Goal: Contribute content

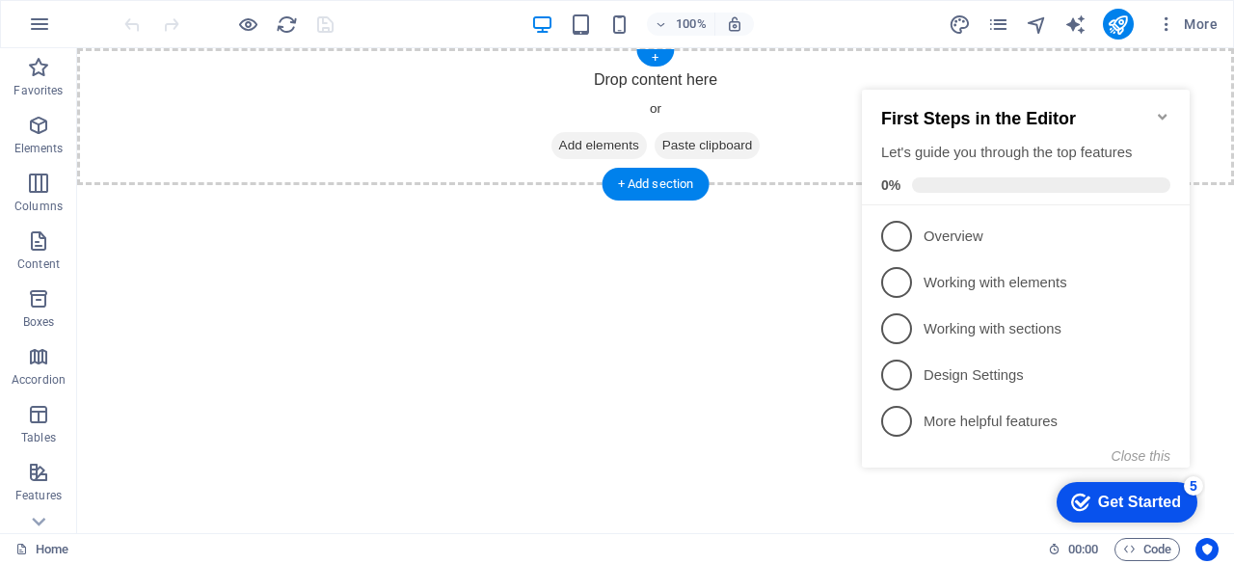
drag, startPoint x: 579, startPoint y: 144, endPoint x: 114, endPoint y: 160, distance: 465.9
click at [579, 143] on span "Add elements" at bounding box center [598, 145] width 95 height 27
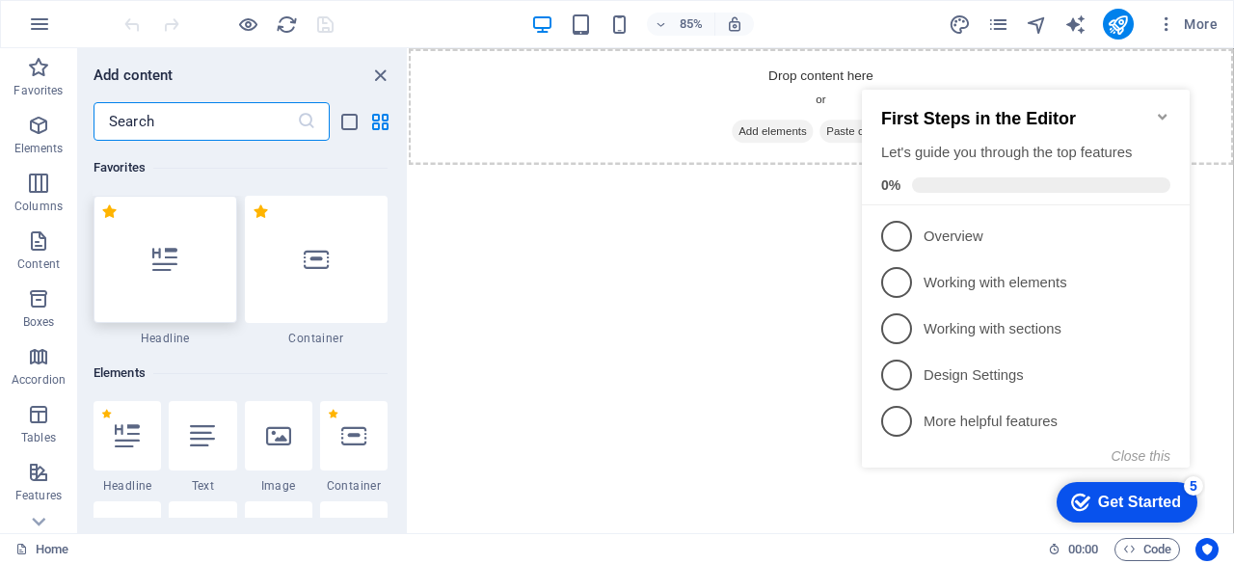
click at [186, 287] on div at bounding box center [166, 259] width 144 height 127
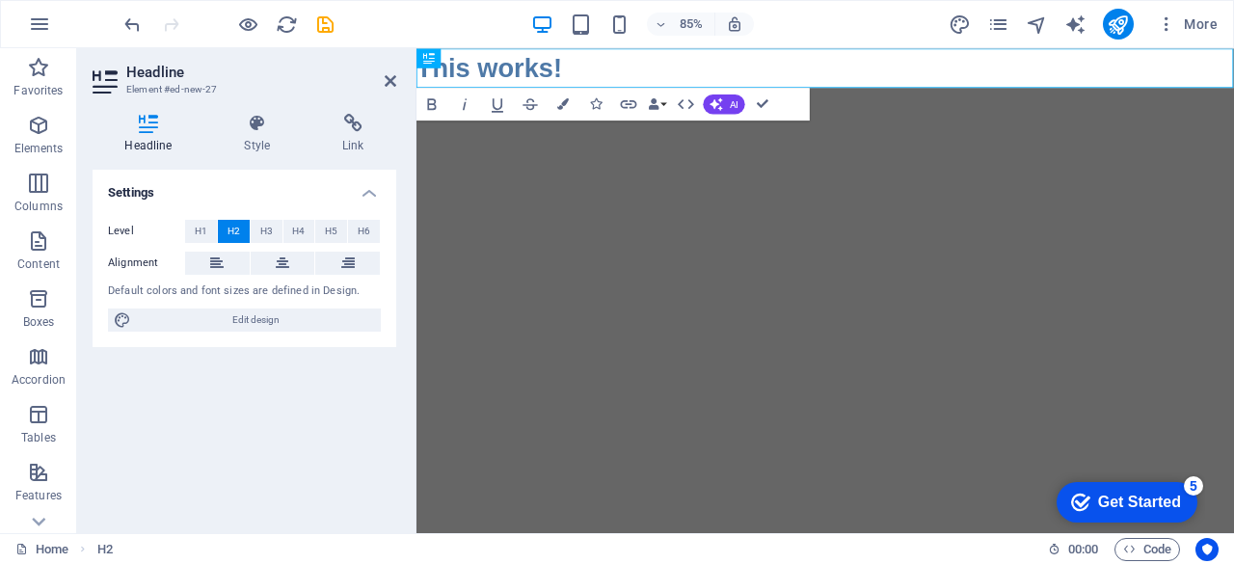
click at [536, 94] on html "Skip to main content This works!" at bounding box center [897, 71] width 962 height 46
click at [394, 86] on icon at bounding box center [391, 80] width 12 height 15
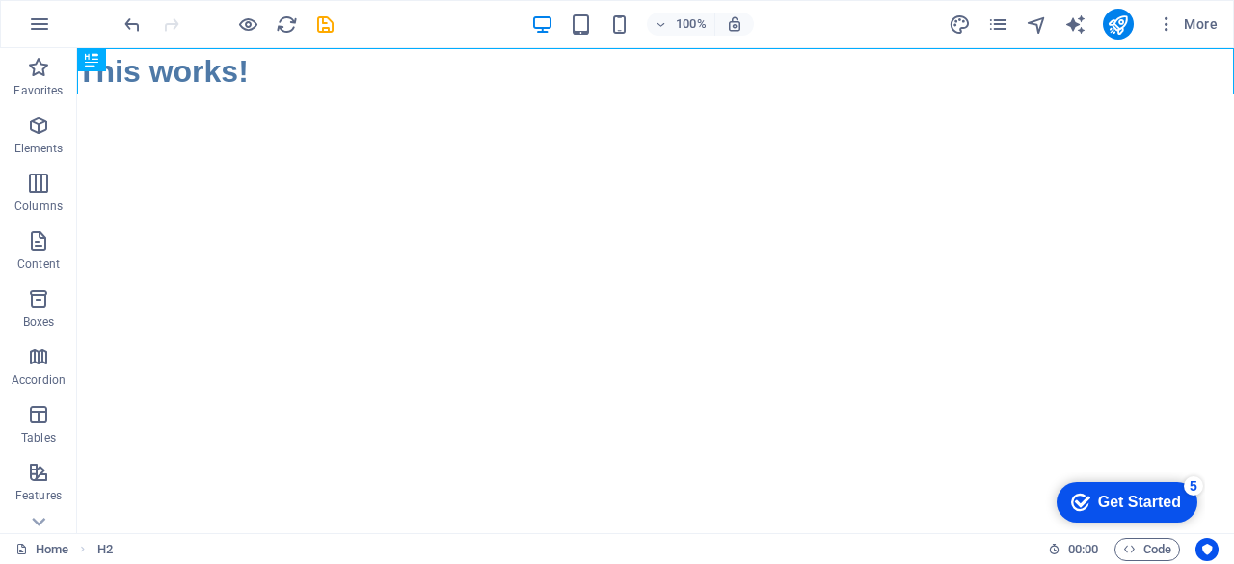
click at [408, 94] on html "Skip to main content This works!" at bounding box center [655, 71] width 1157 height 46
click at [1188, 15] on span "More" at bounding box center [1187, 23] width 61 height 19
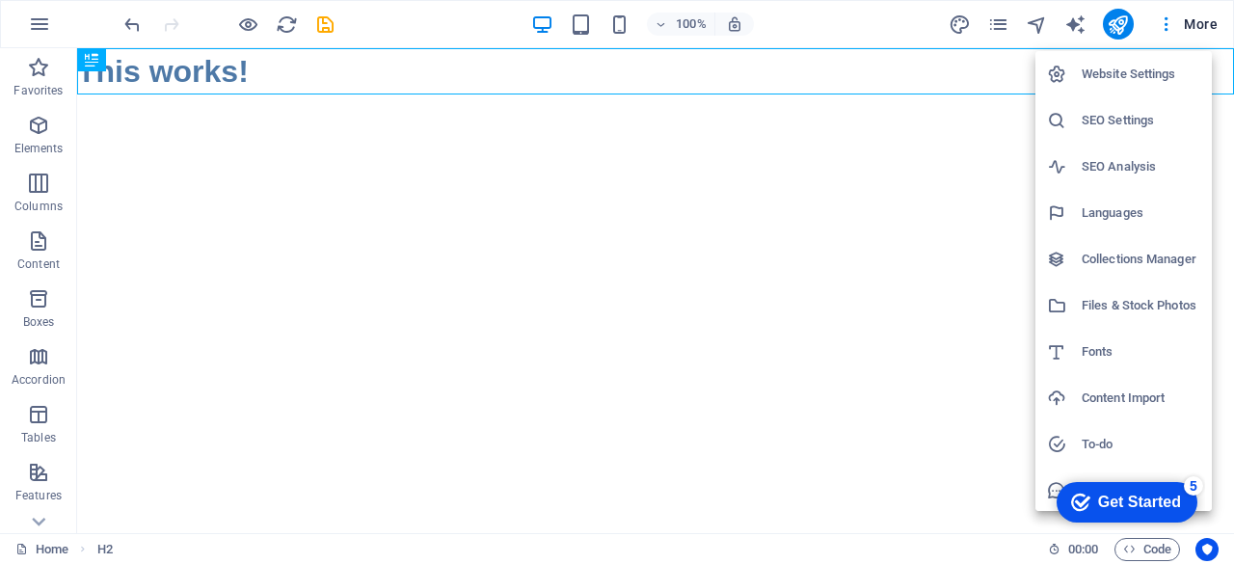
click at [1130, 20] on div at bounding box center [617, 282] width 1234 height 564
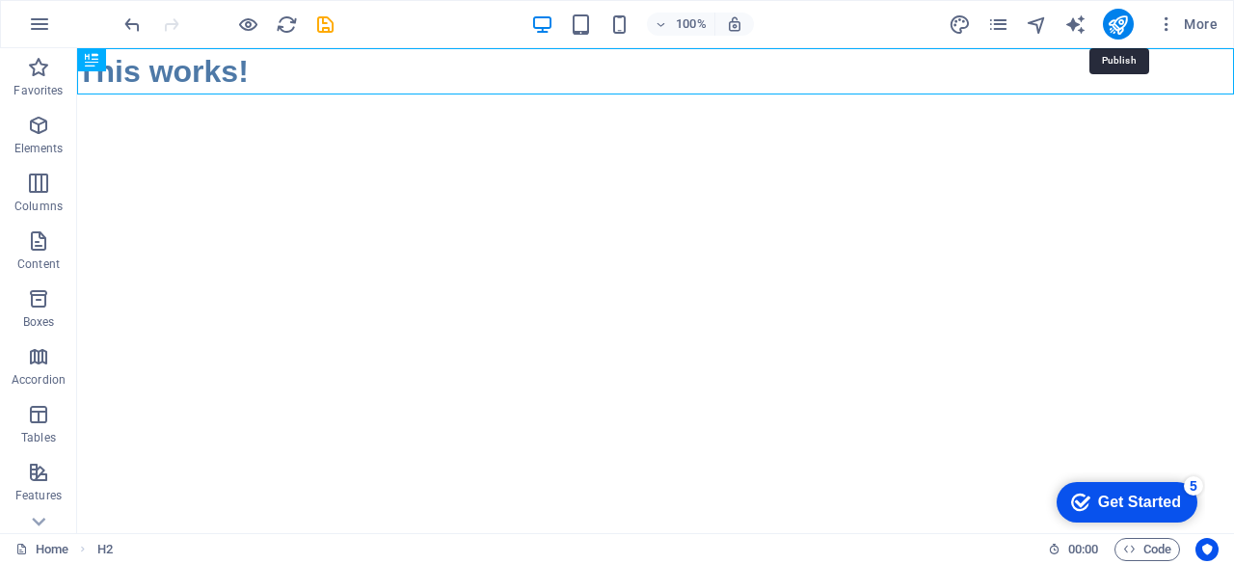
click at [1114, 22] on icon "publish" at bounding box center [1118, 24] width 22 height 22
